Goal: Obtain resource: Download file/media

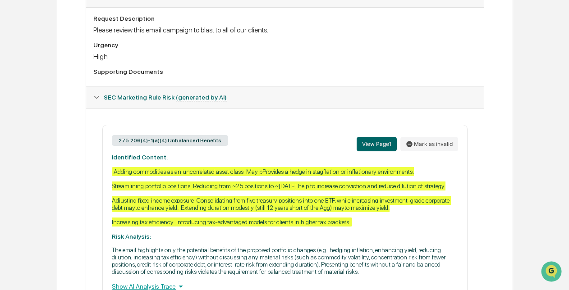
scroll to position [301, 0]
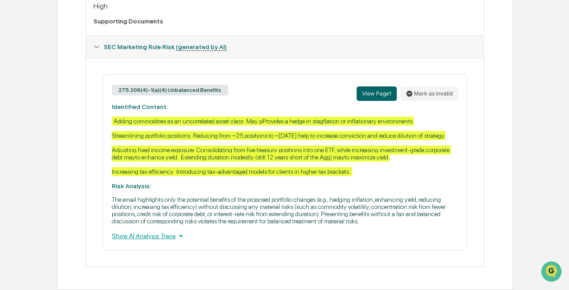
click at [376, 84] on div "View Page 1 Mark as invalid" at bounding box center [406, 93] width 101 height 19
click at [374, 87] on button "View Page 1" at bounding box center [376, 94] width 40 height 14
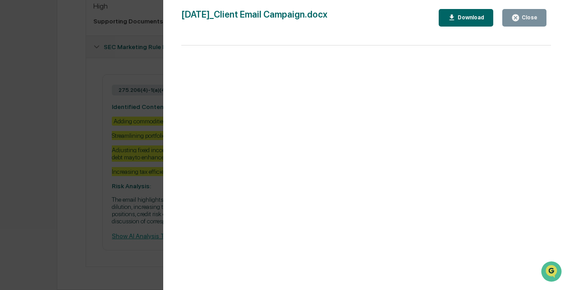
click at [522, 19] on div "Close" at bounding box center [529, 17] width 18 height 6
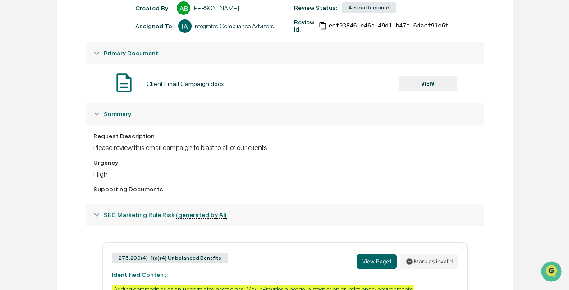
scroll to position [123, 0]
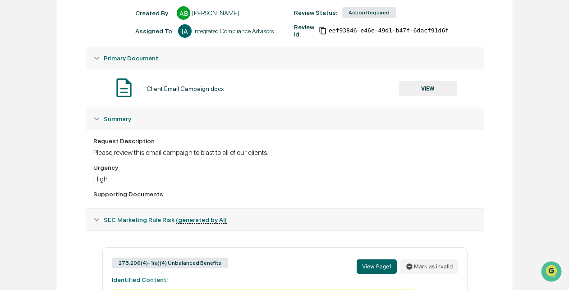
click at [93, 222] on div "SEC Marketing Rule Risk (generated by AI)" at bounding box center [284, 220] width 397 height 22
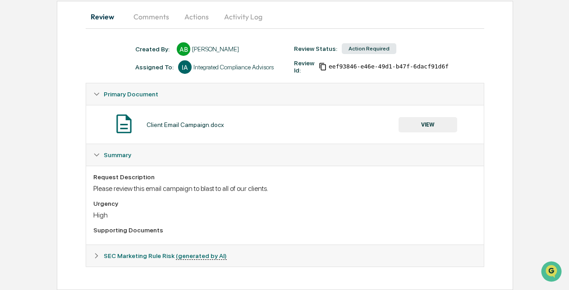
scroll to position [87, 0]
click at [97, 156] on icon at bounding box center [96, 155] width 6 height 6
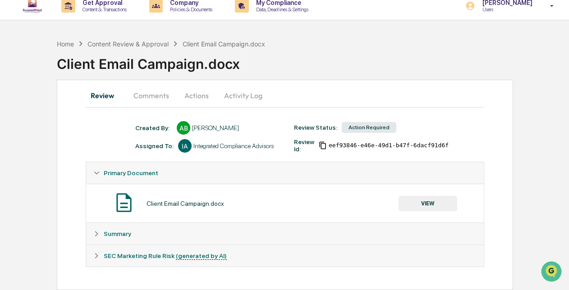
scroll to position [8, 0]
click at [152, 105] on button "Comments" at bounding box center [151, 96] width 50 height 22
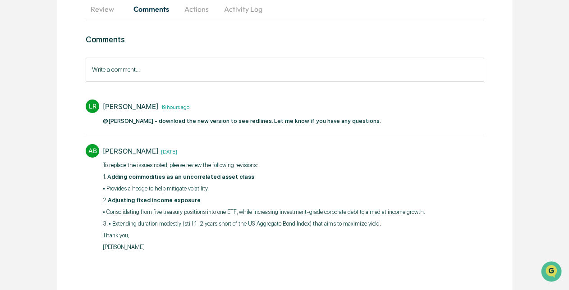
scroll to position [42, 0]
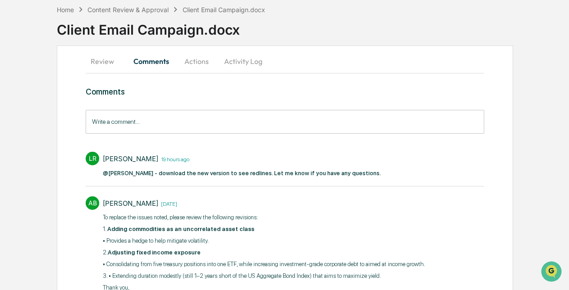
click at [113, 65] on button "Review" at bounding box center [106, 61] width 41 height 22
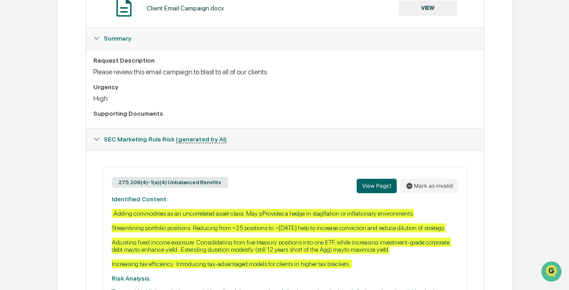
scroll to position [155, 0]
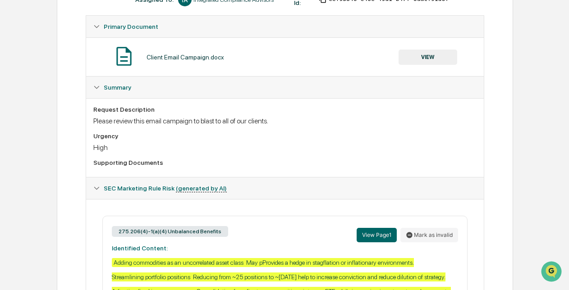
click at [430, 59] on button "VIEW" at bounding box center [427, 57] width 59 height 15
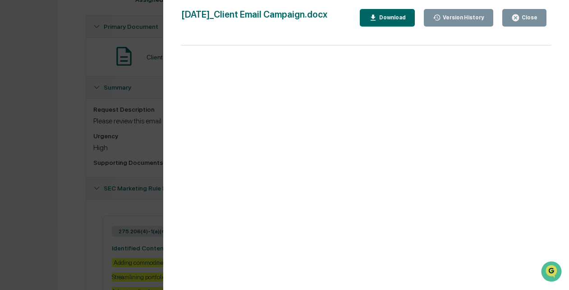
click at [459, 19] on div "Version History" at bounding box center [462, 17] width 43 height 6
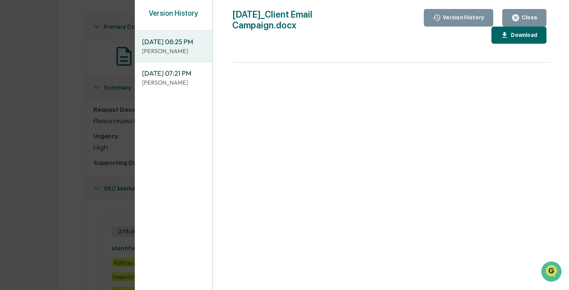
click at [193, 47] on span "[DATE] 08:25 PM" at bounding box center [173, 42] width 63 height 10
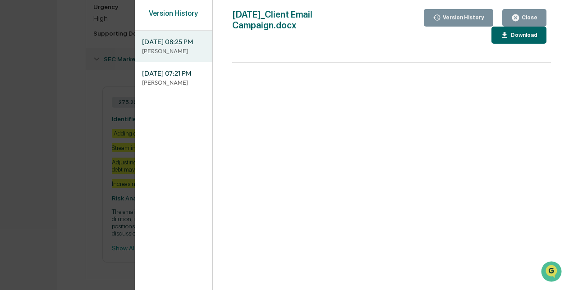
scroll to position [292, 0]
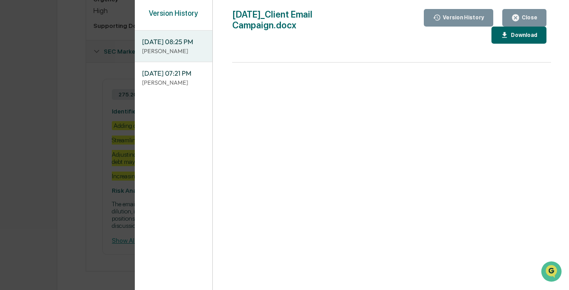
click at [530, 12] on button "Close" at bounding box center [524, 18] width 44 height 18
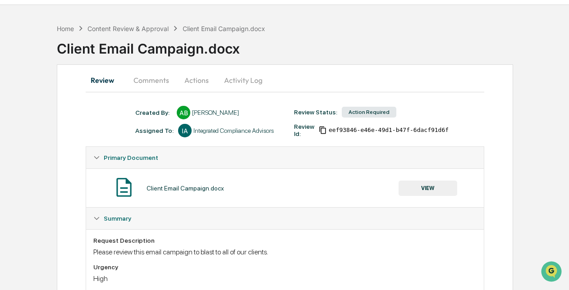
scroll to position [0, 0]
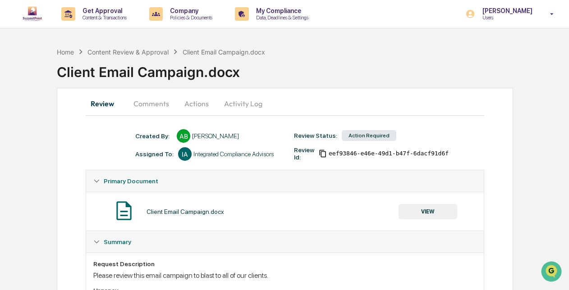
click at [429, 209] on button "VIEW" at bounding box center [427, 211] width 59 height 15
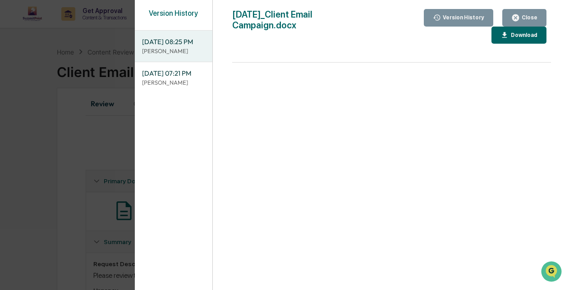
click at [518, 39] on div "Download" at bounding box center [518, 35] width 37 height 9
click at [293, 39] on div "[DATE]_Client Email Campaign.docx" at bounding box center [301, 26] width 138 height 35
click at [535, 11] on button "Close" at bounding box center [524, 18] width 44 height 18
